Goal: Find specific page/section: Find specific page/section

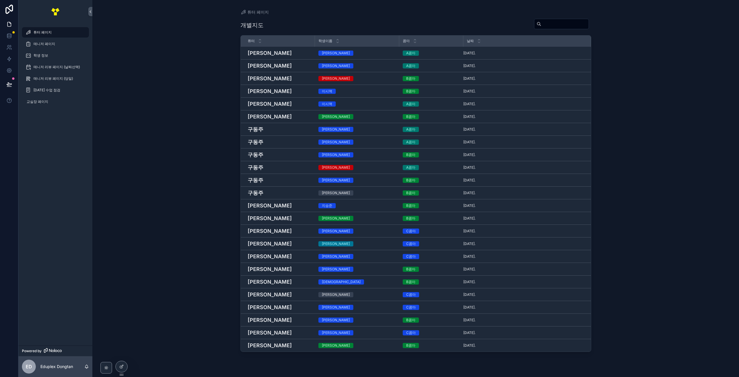
click at [141, 82] on div "튜터 페이지 개별지도 튜터 학생이름 콤마 날짜 강병수 이연우 A콤마 [DATE]. [DATE]. [PERSON_NAME] [PERSON_NAM…" at bounding box center [415, 188] width 647 height 377
click at [172, 74] on div "튜터 페이지 개별지도 튜터 학생이름 콤마 날짜 강병수 이연우 A콤마 [DATE]. [DATE]. [PERSON_NAME] [PERSON_NAM…" at bounding box center [415, 188] width 647 height 377
click at [51, 45] on span "매니저 페이지" at bounding box center [45, 44] width 22 height 5
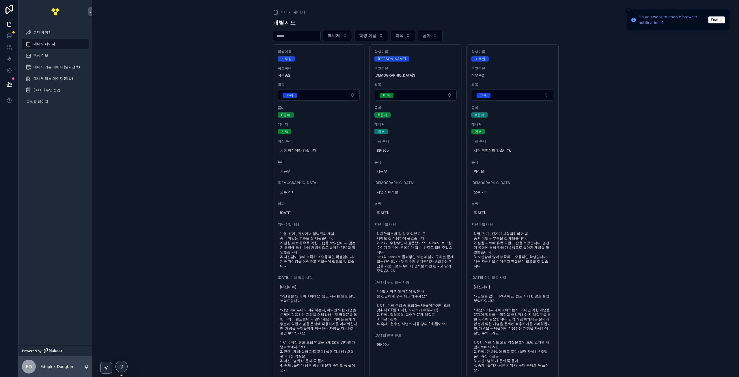
click at [377, 34] on span "학생 이름" at bounding box center [367, 36] width 17 height 6
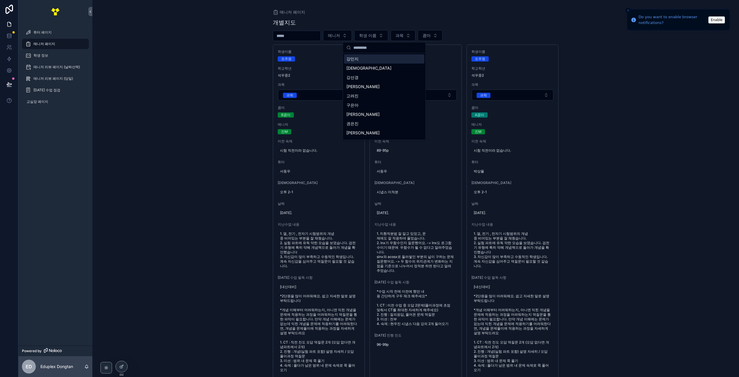
click at [365, 50] on input "scrollable content" at bounding box center [388, 47] width 69 height 10
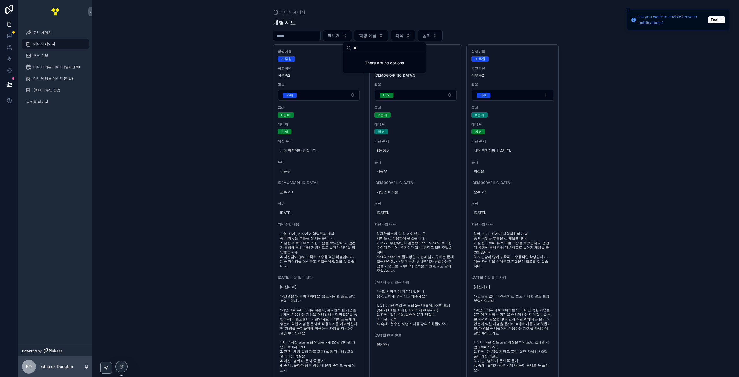
type input "*"
type input "***"
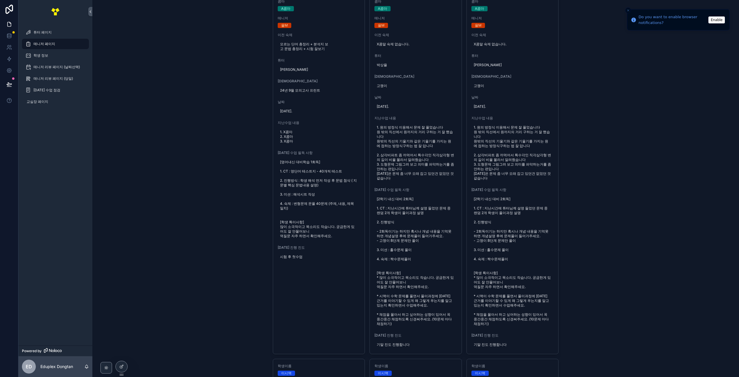
scroll to position [116, 0]
